Goal: Find contact information: Find contact information

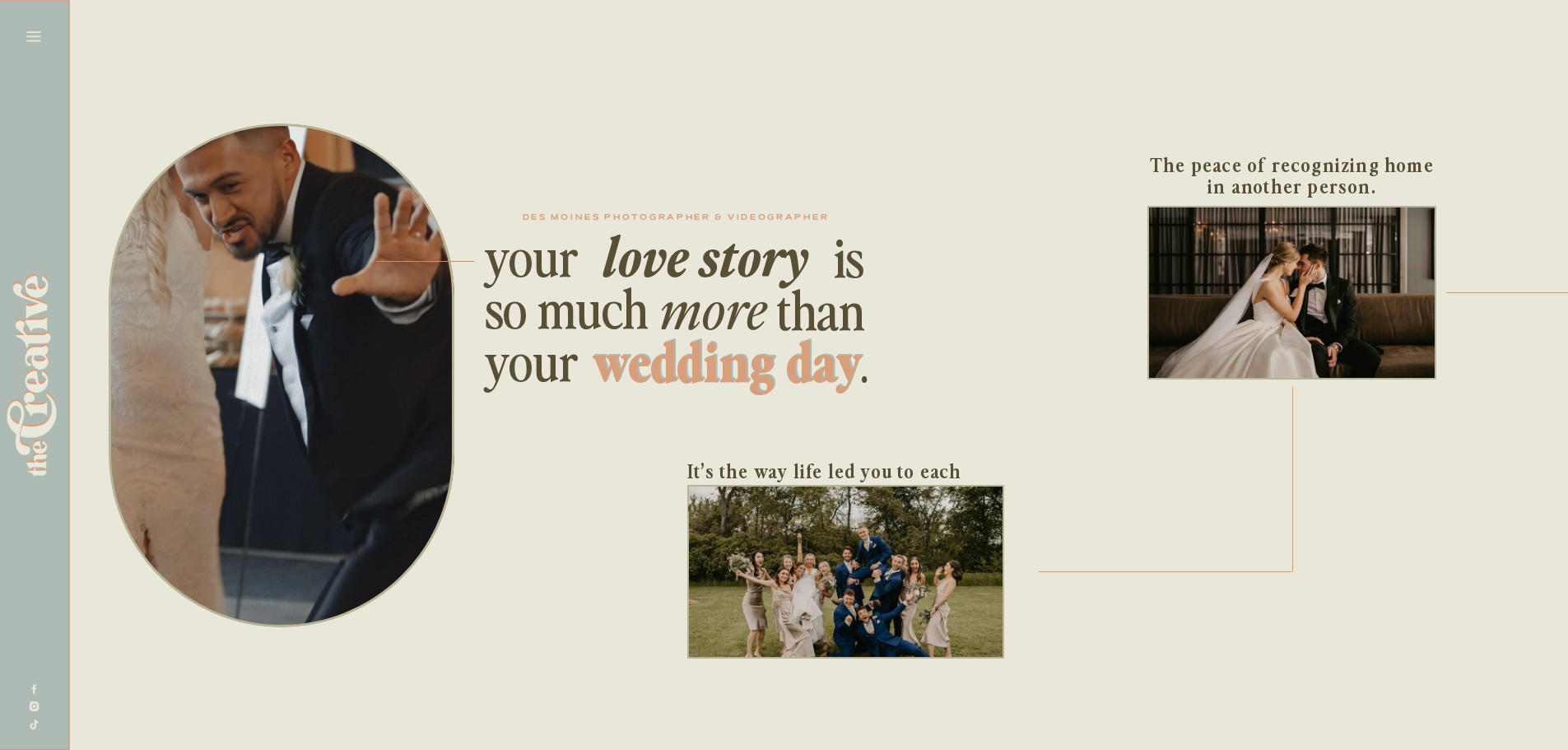
click at [43, 26] on icon at bounding box center [34, 36] width 23 height 23
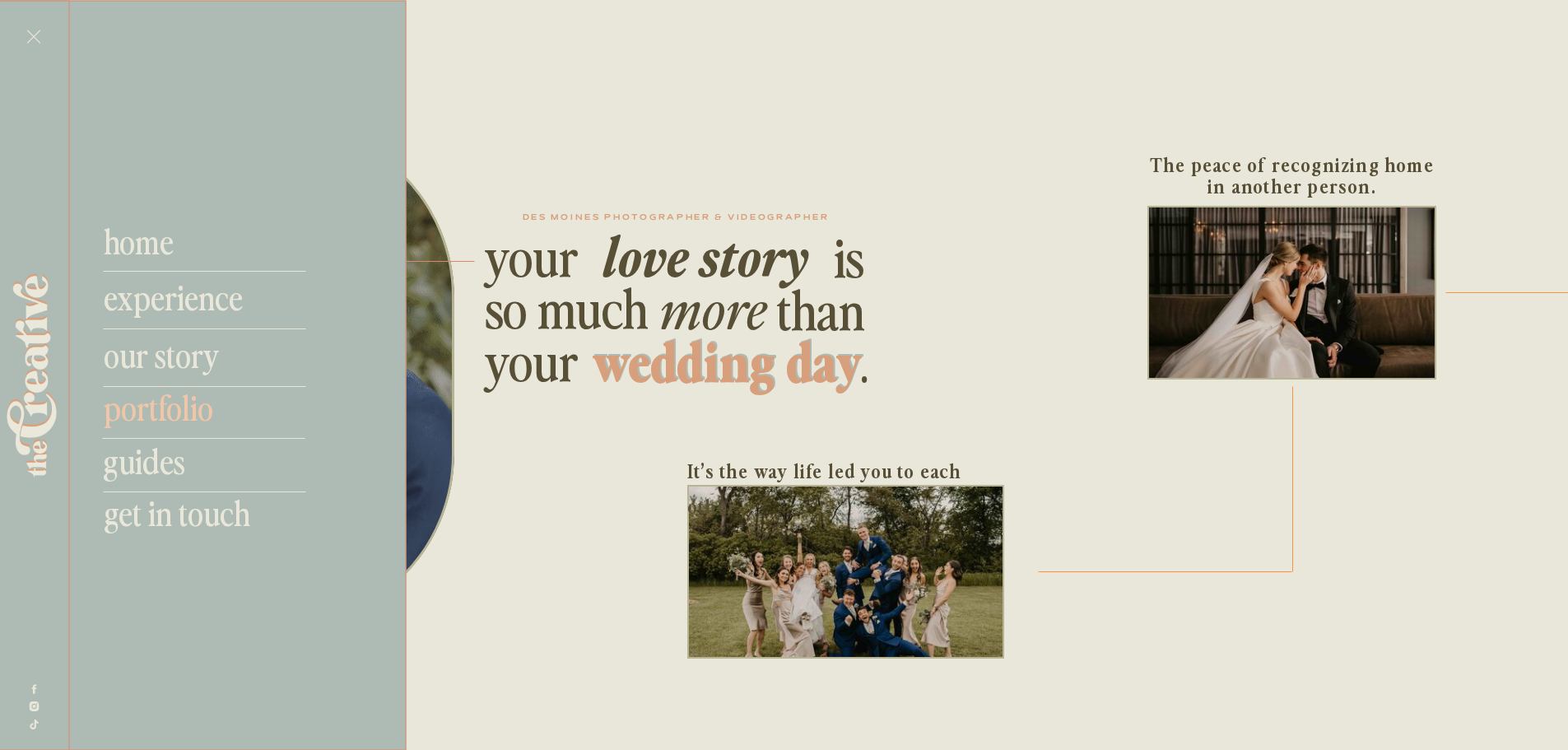
click at [160, 413] on nav "portfolio" at bounding box center [212, 407] width 217 height 40
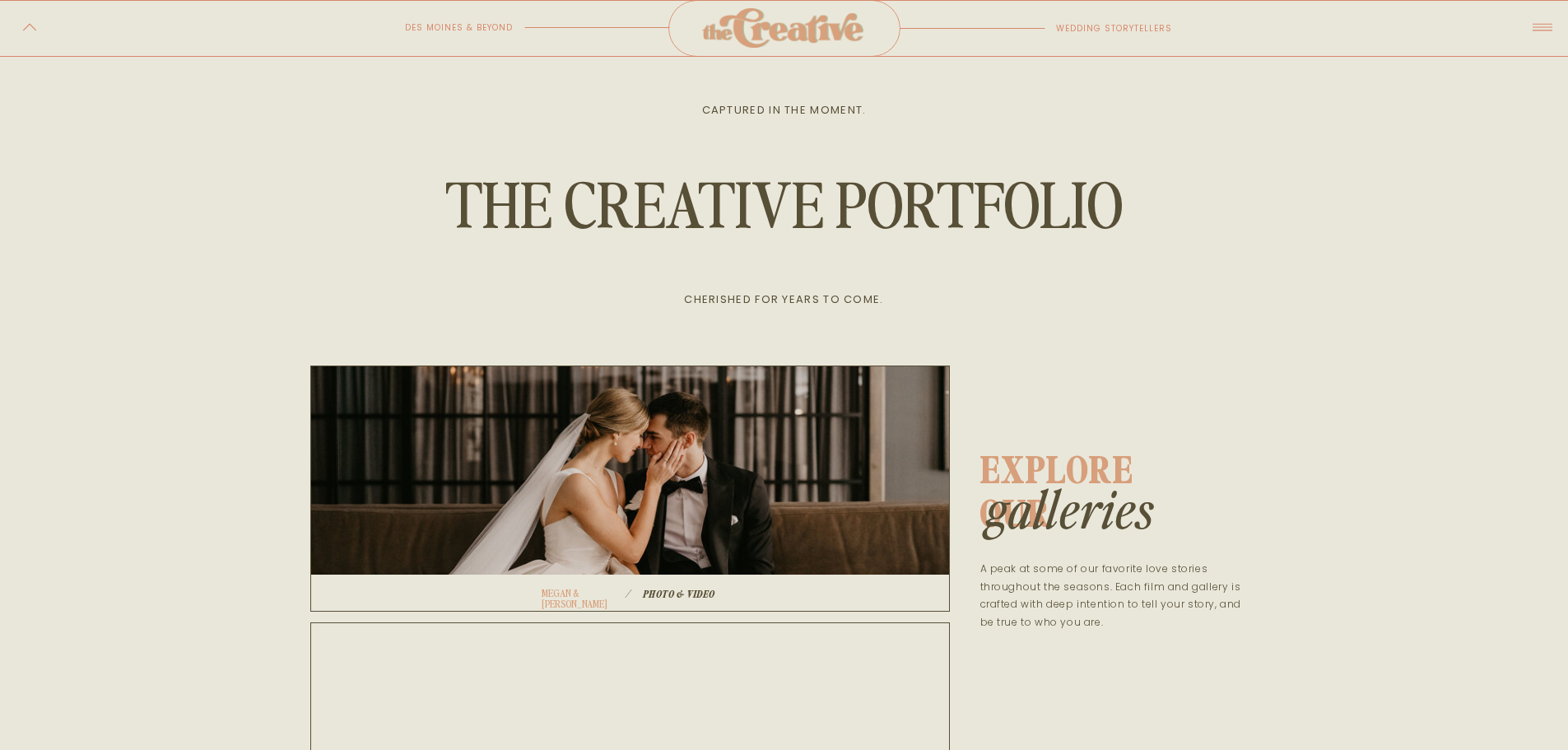
click at [1539, 27] on icon at bounding box center [1541, 28] width 20 height 8
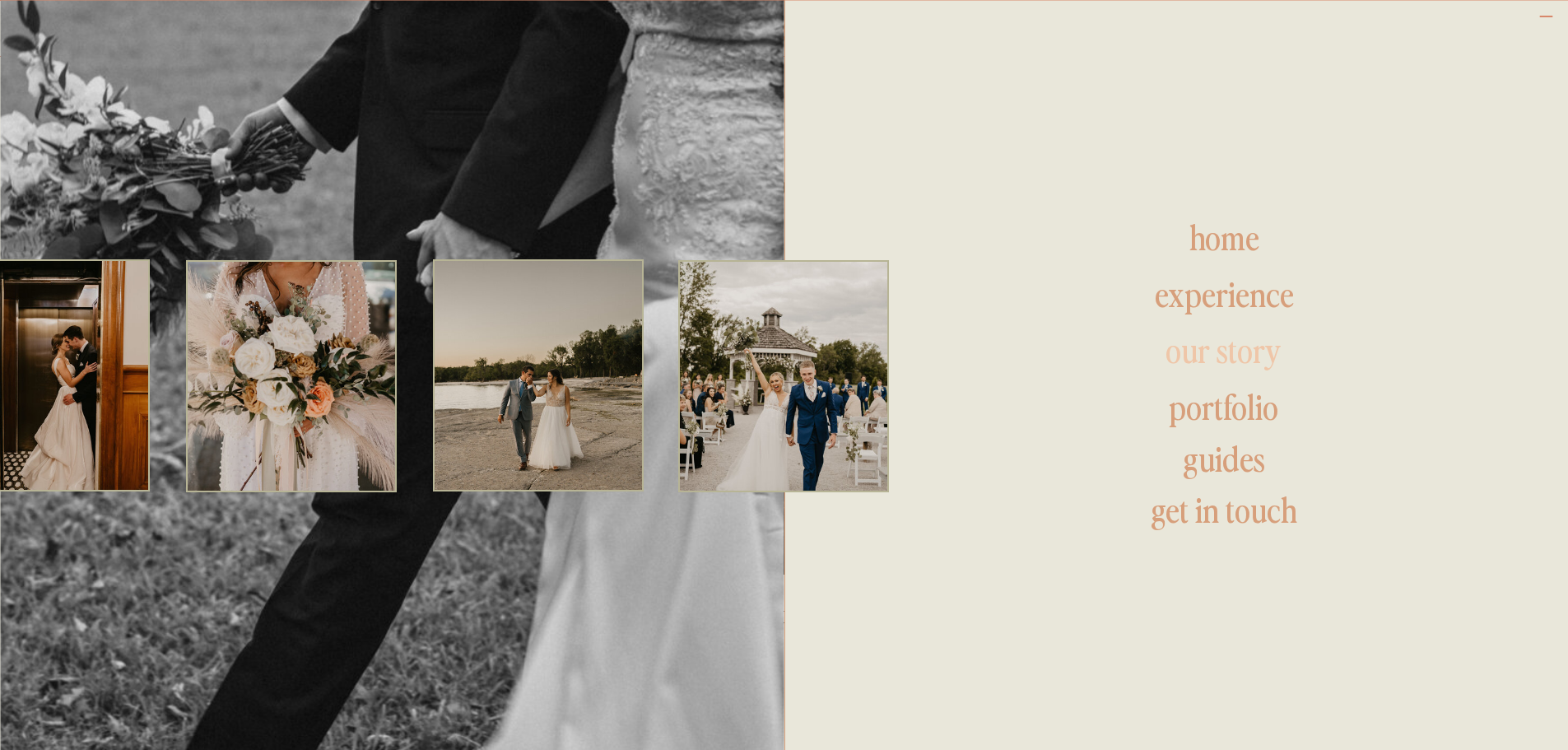
click at [1263, 347] on h1 "our story" at bounding box center [1224, 352] width 535 height 40
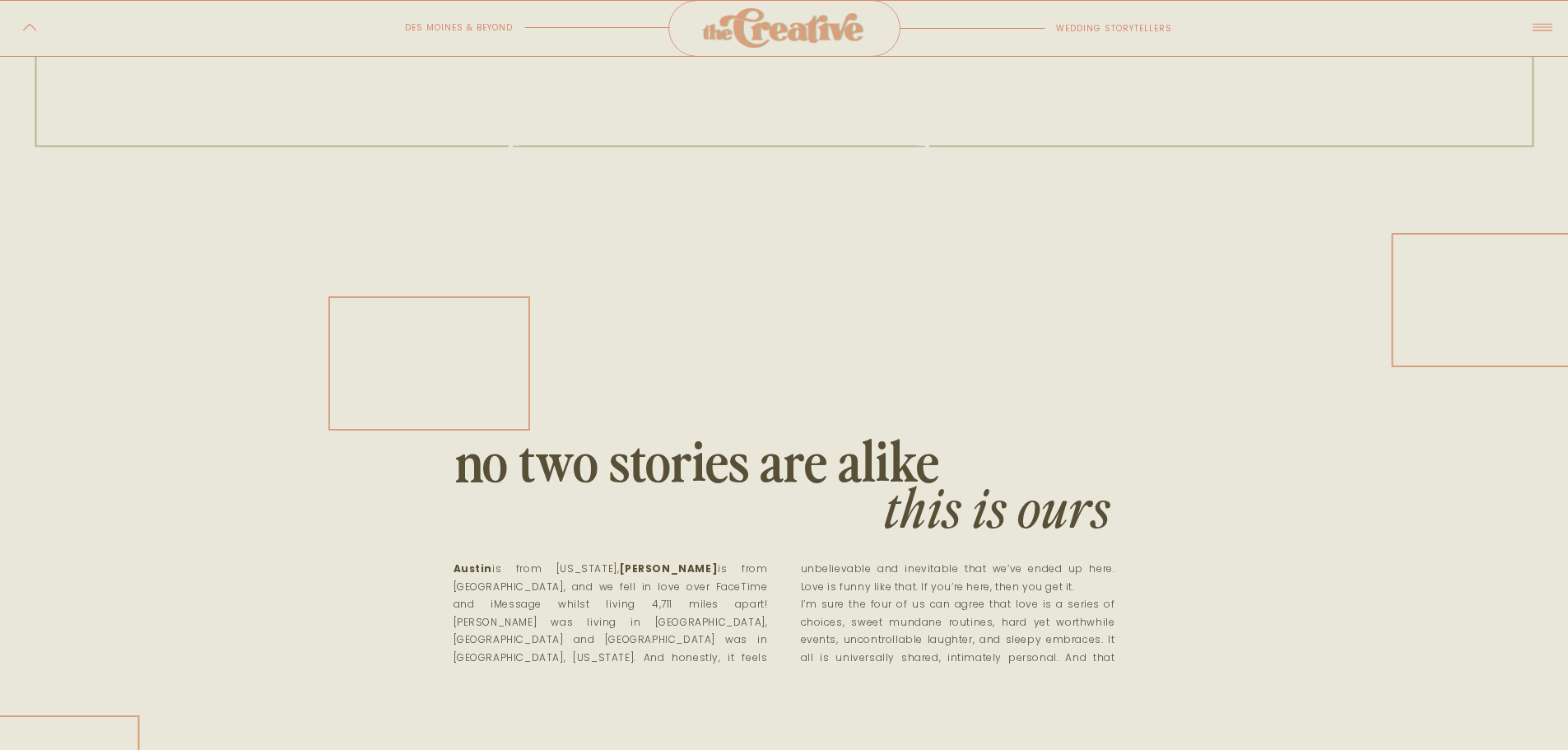
scroll to position [658, 0]
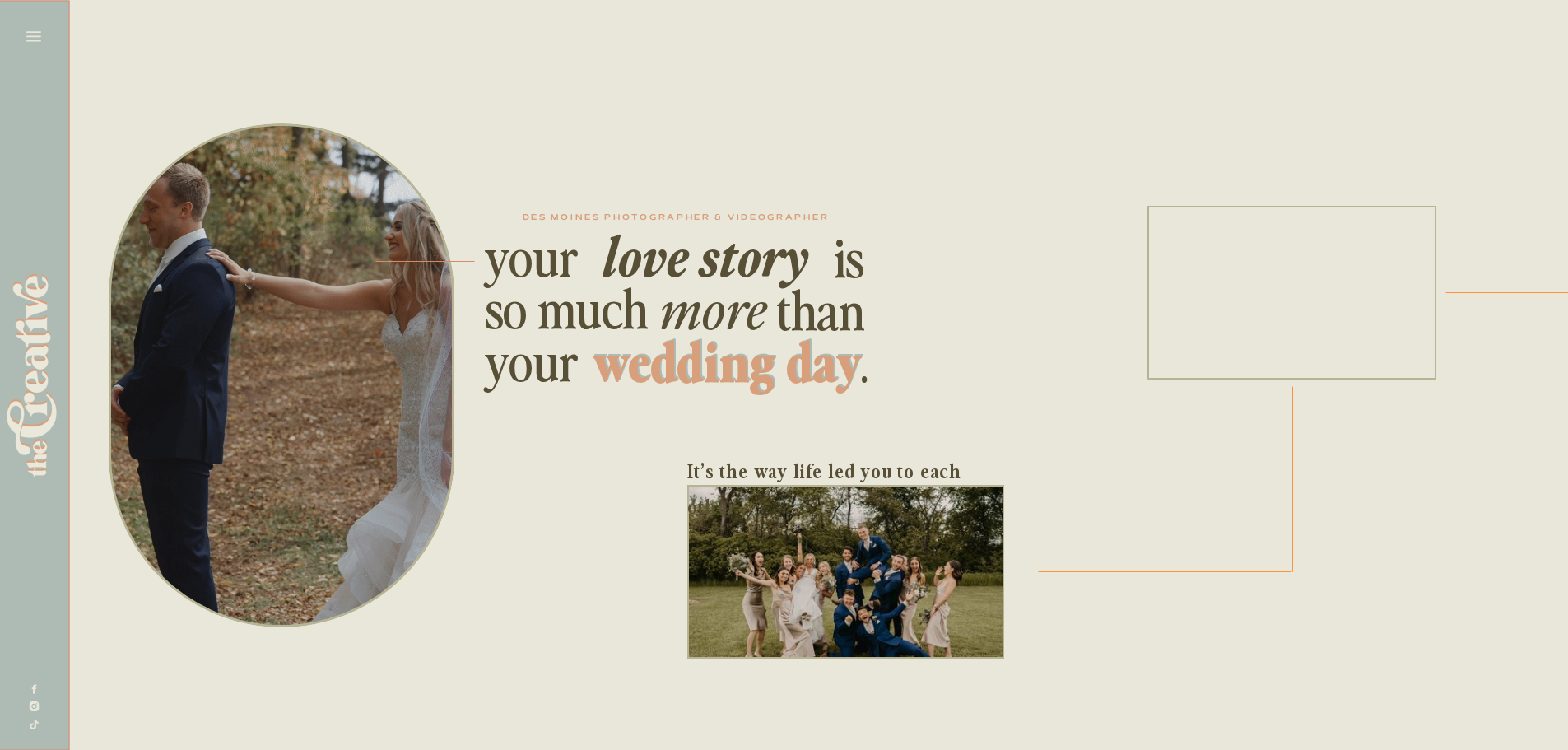
click at [40, 35] on icon at bounding box center [34, 36] width 23 height 23
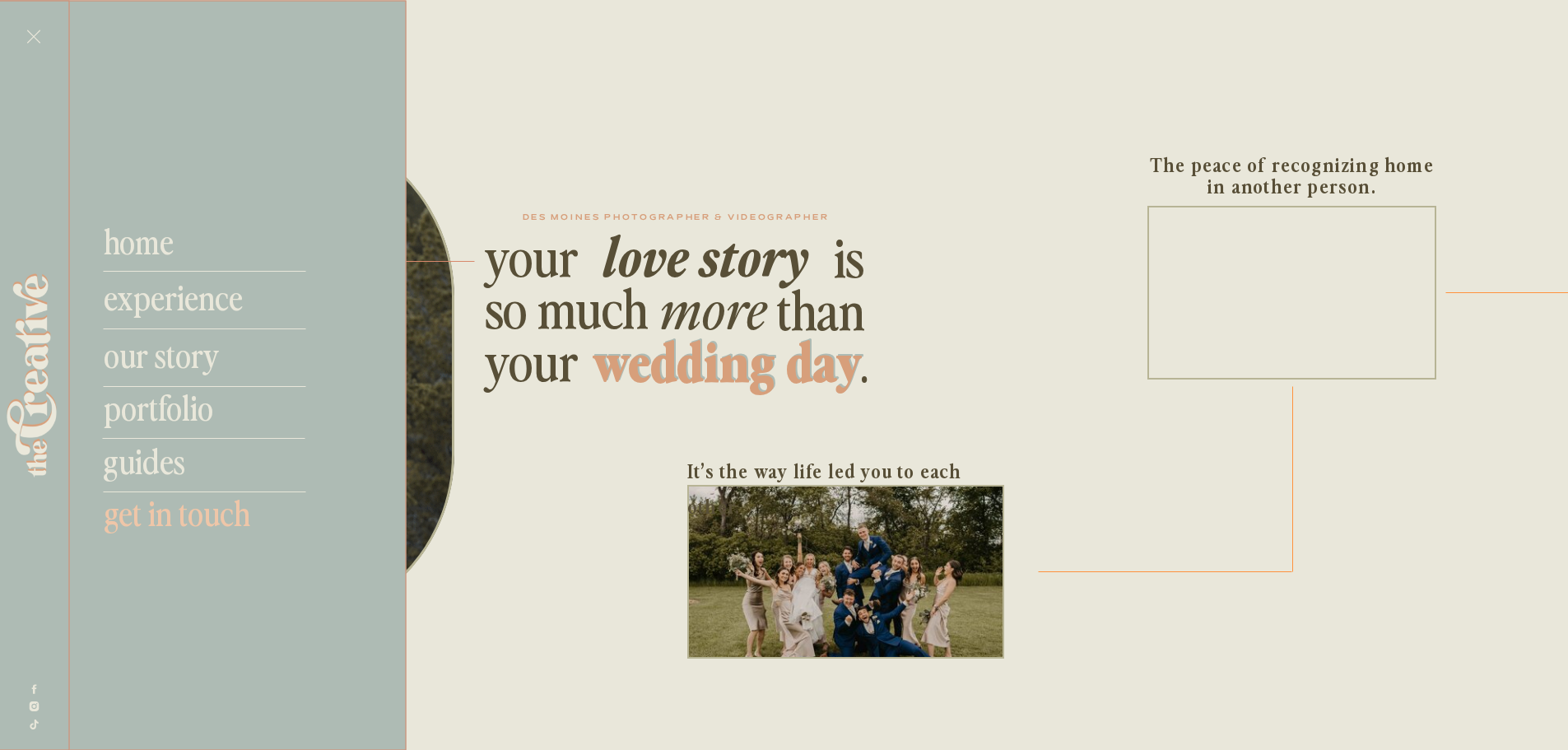
click at [221, 516] on nav "get in touch" at bounding box center [212, 512] width 217 height 40
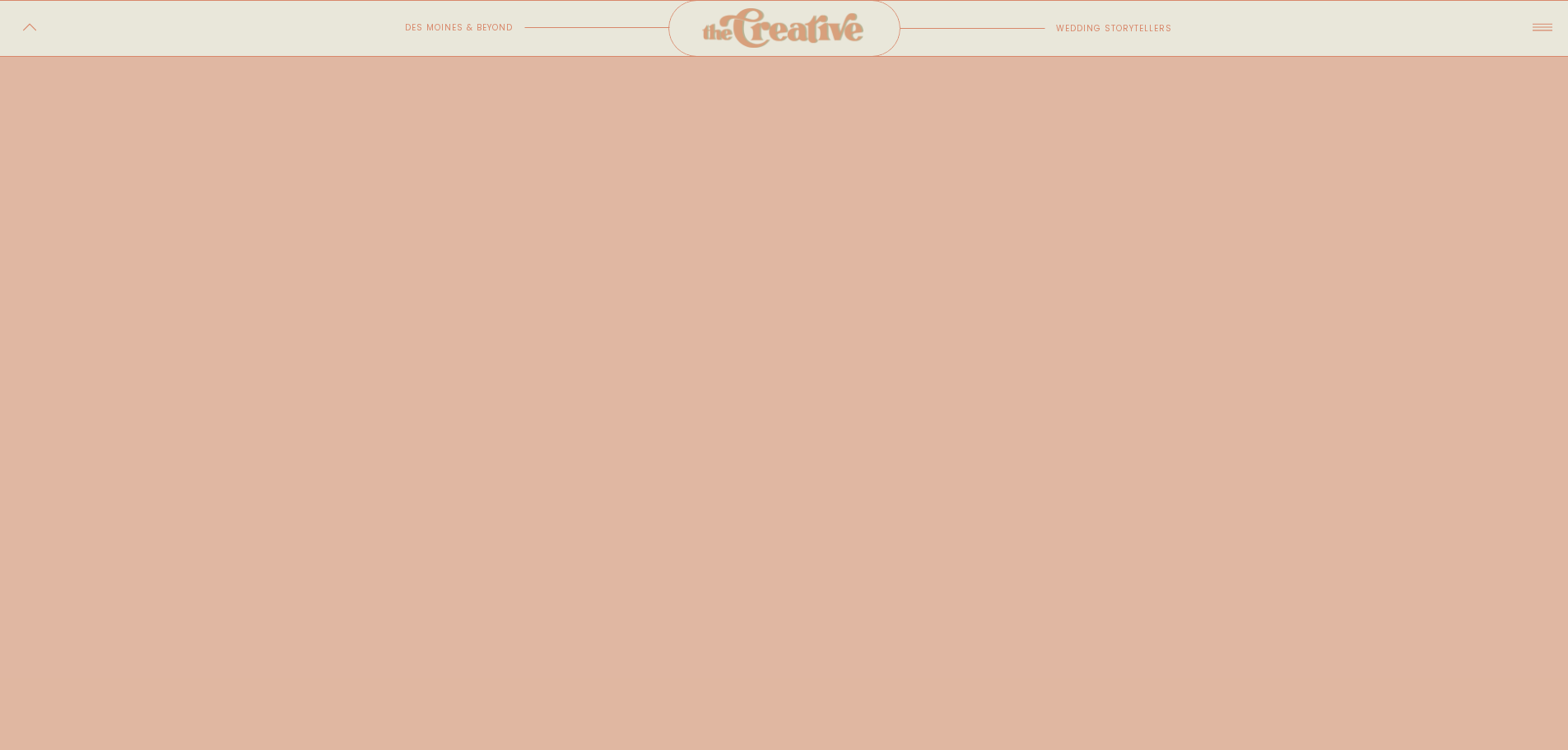
scroll to position [1070, 0]
